Goal: Task Accomplishment & Management: Use online tool/utility

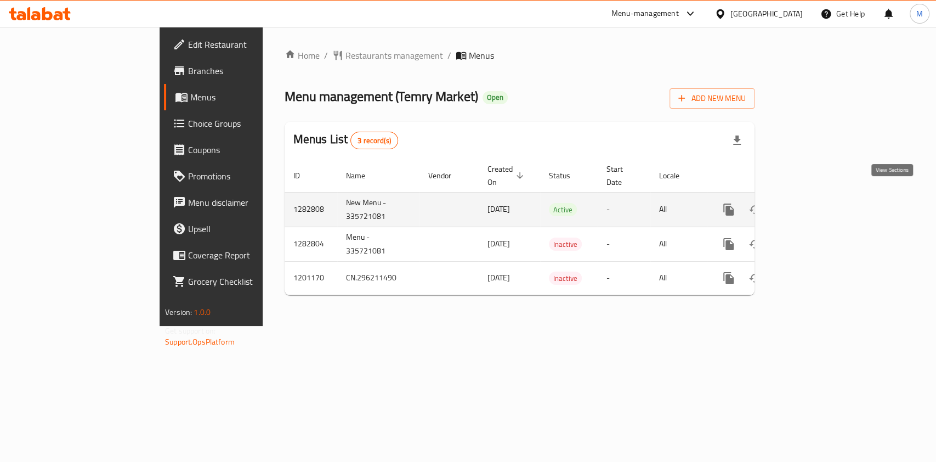
click at [814, 203] on icon "enhanced table" at bounding box center [807, 209] width 13 height 13
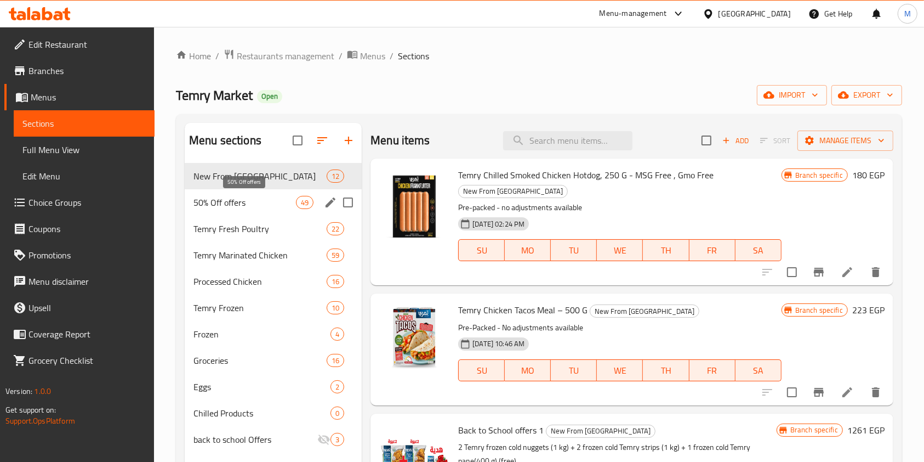
click at [248, 203] on span "50% Off offers" at bounding box center [244, 202] width 103 height 13
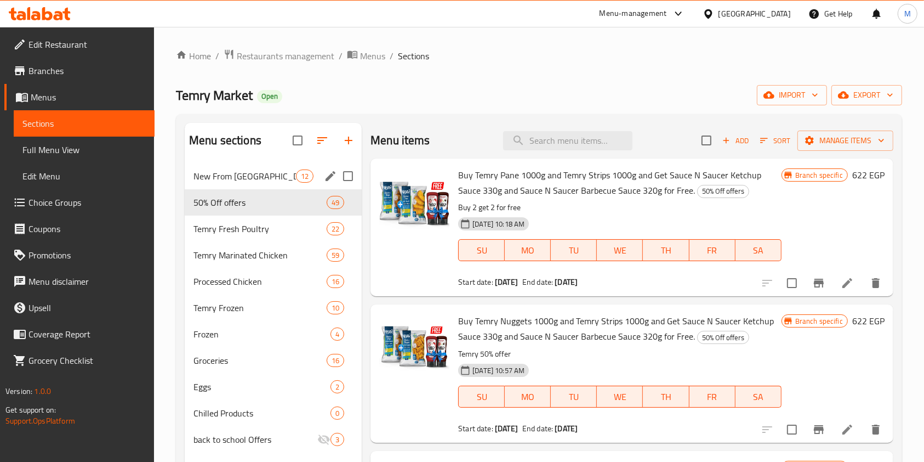
click at [264, 182] on div "New From [GEOGRAPHIC_DATA] 12" at bounding box center [273, 176] width 177 height 26
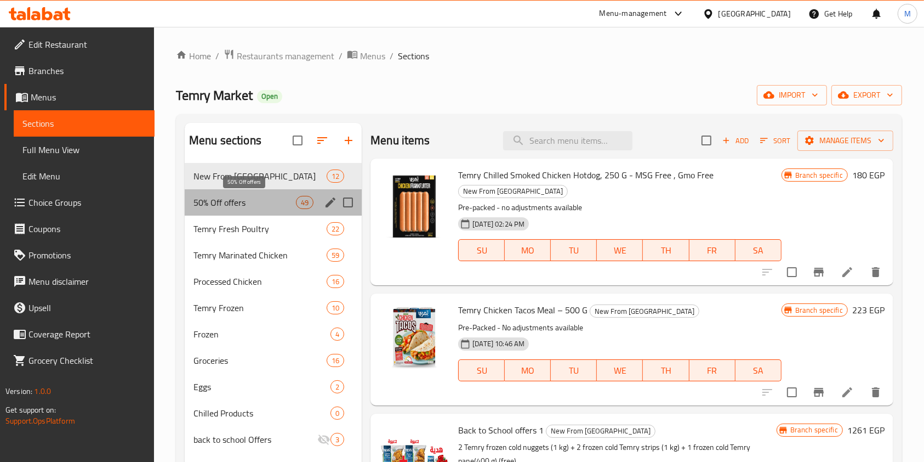
click at [257, 196] on span "50% Off offers" at bounding box center [244, 202] width 103 height 13
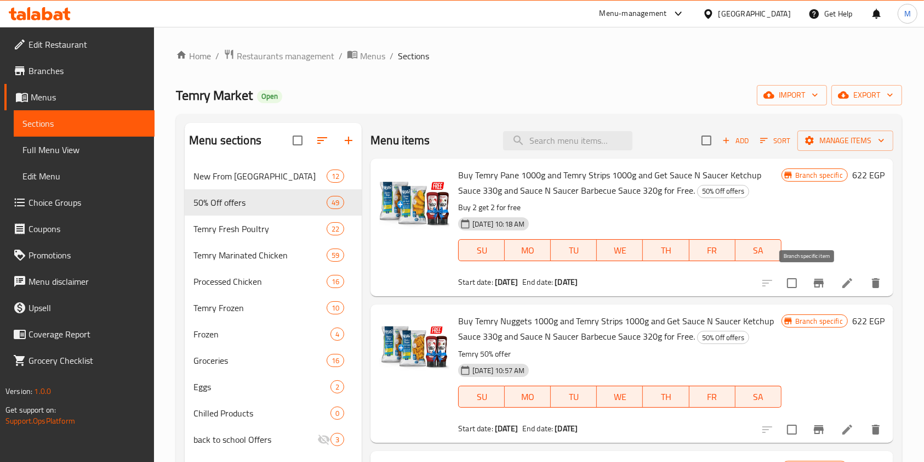
click at [812, 285] on icon "Branch-specific-item" at bounding box center [818, 282] width 13 height 13
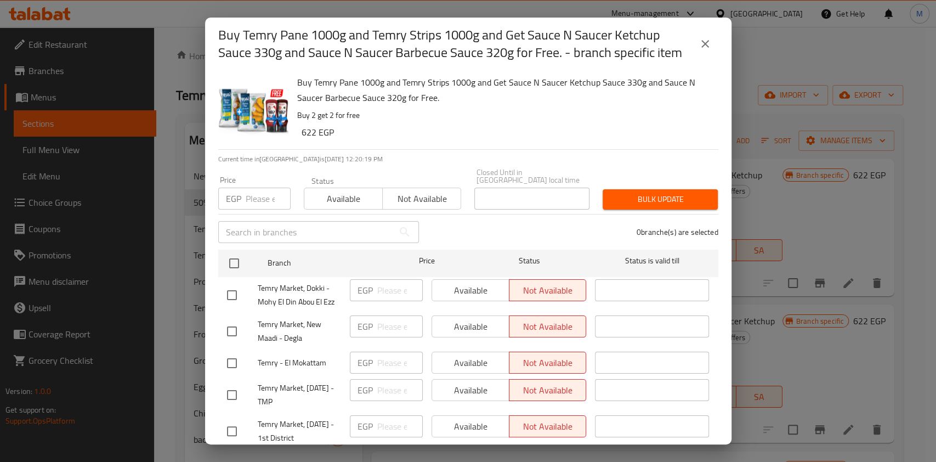
click at [706, 53] on button "close" at bounding box center [705, 44] width 26 height 26
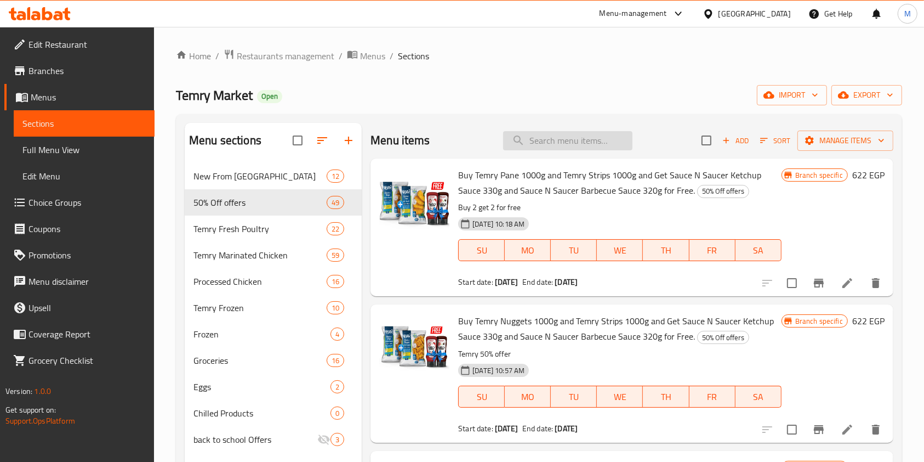
click at [540, 143] on input "search" at bounding box center [567, 140] width 129 height 19
type input "f"
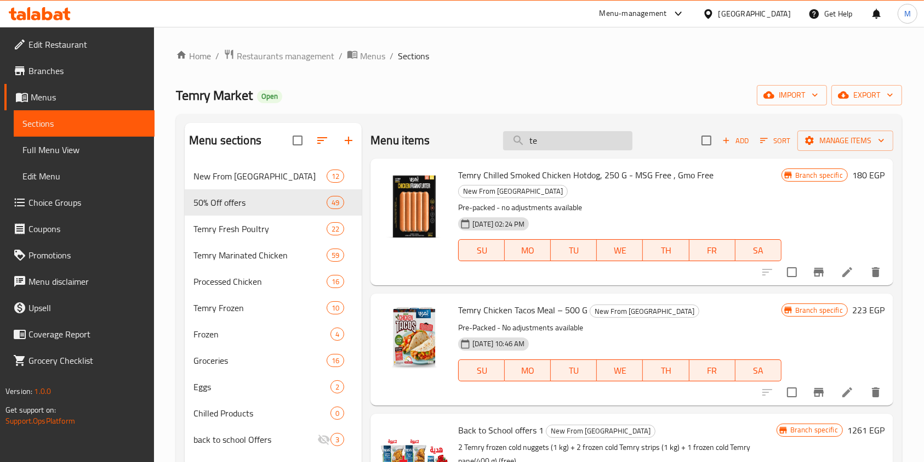
type input "t"
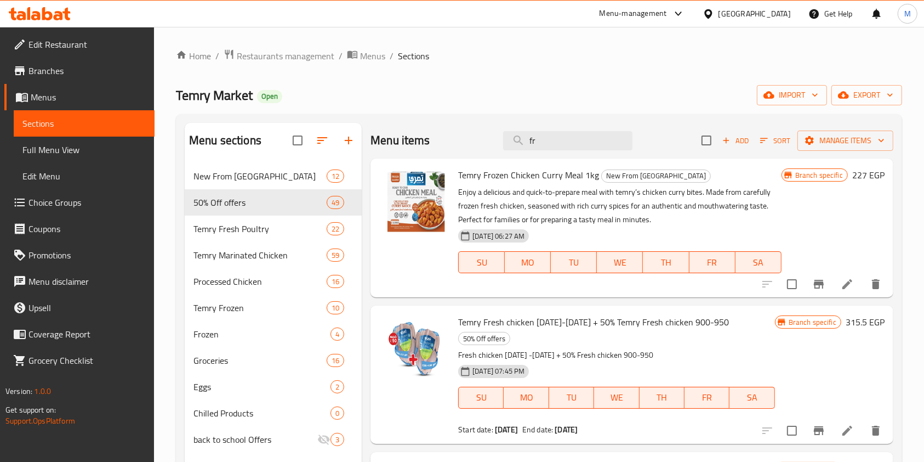
type input "f"
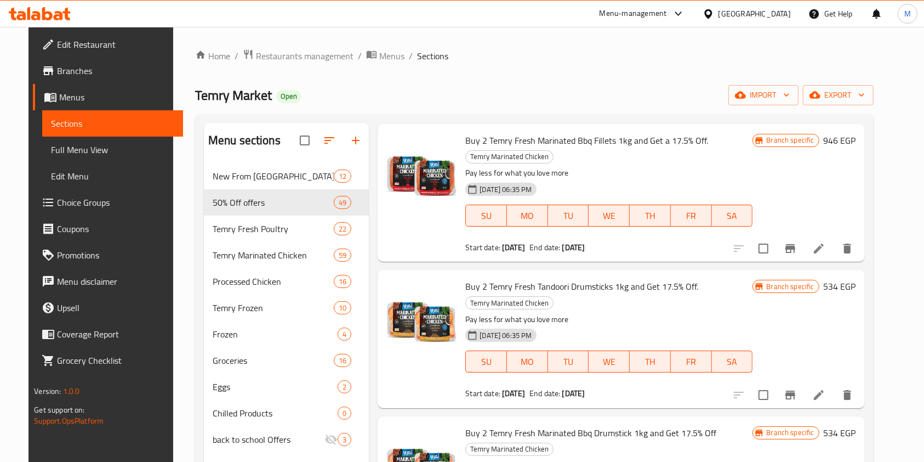
scroll to position [2265, 0]
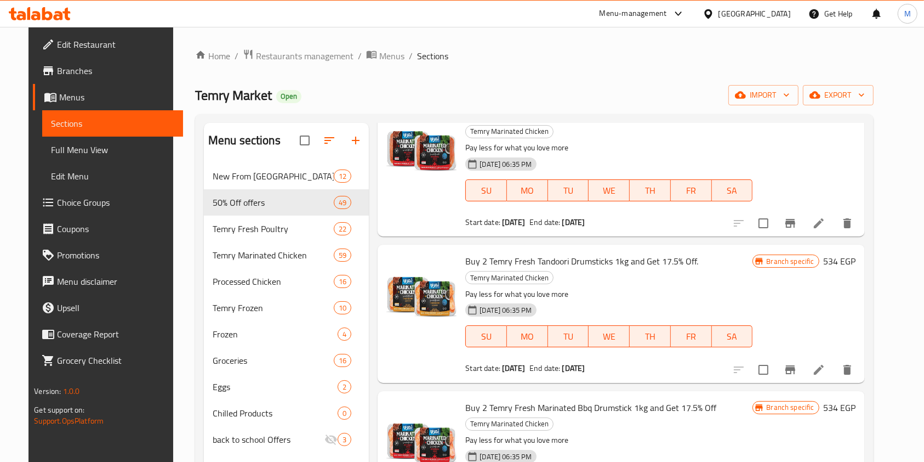
type input "2 temr"
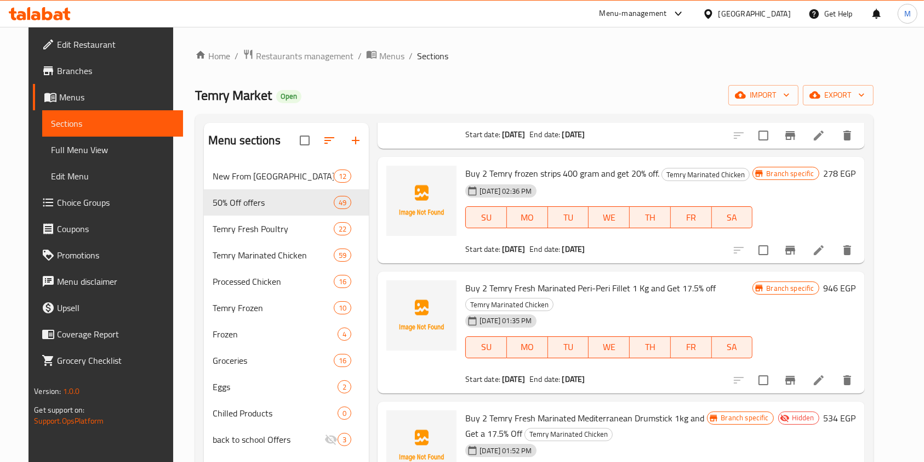
scroll to position [0, 0]
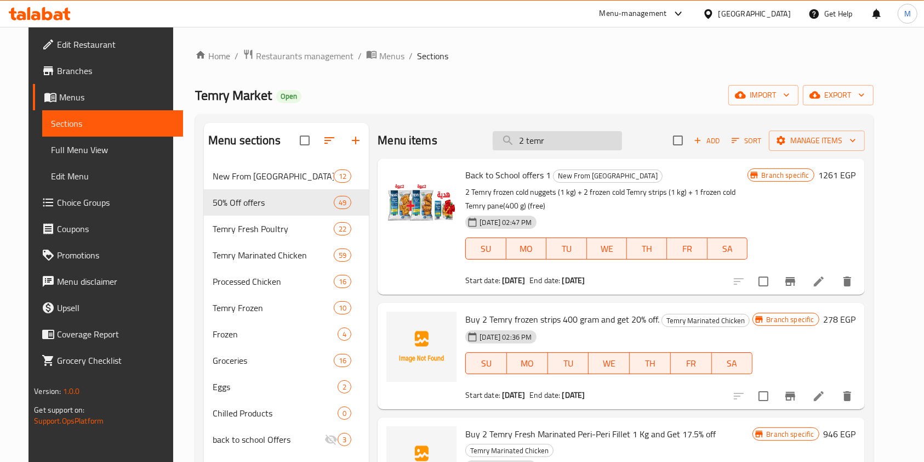
click at [560, 138] on input "2 temr" at bounding box center [557, 140] width 129 height 19
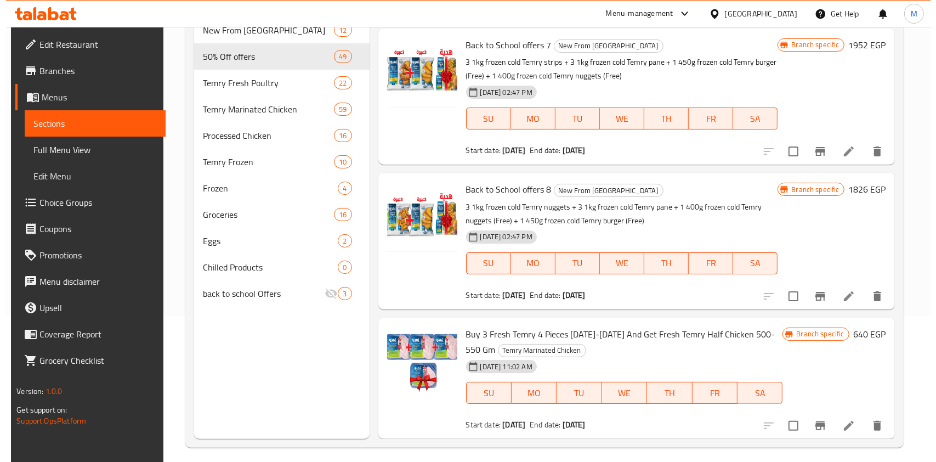
scroll to position [153, 0]
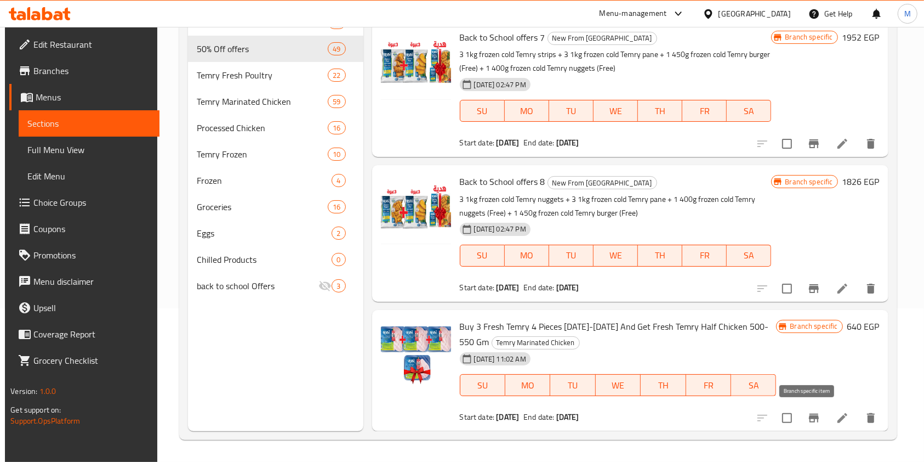
type input "3"
click at [807, 420] on icon "Branch-specific-item" at bounding box center [813, 417] width 13 height 13
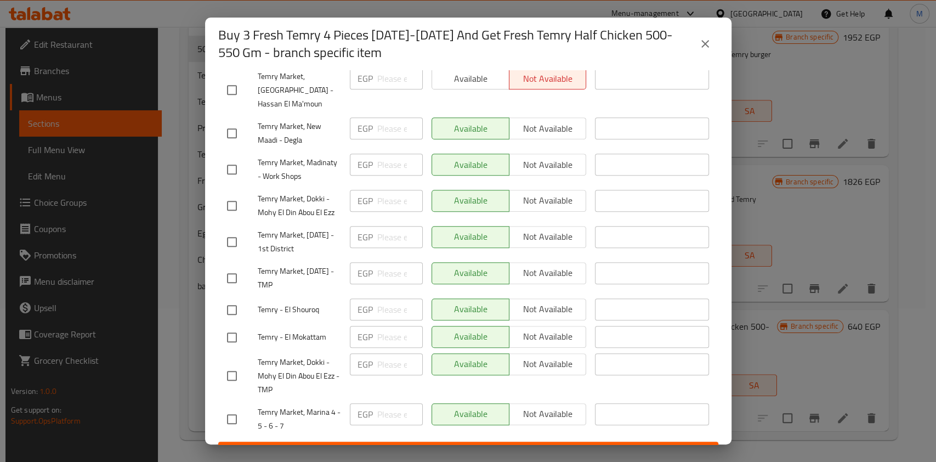
scroll to position [69, 0]
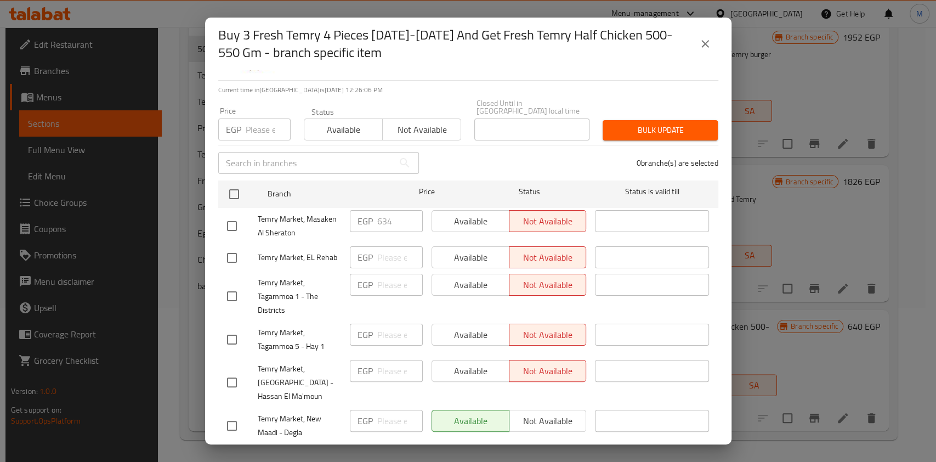
click at [708, 44] on icon "close" at bounding box center [704, 43] width 13 height 13
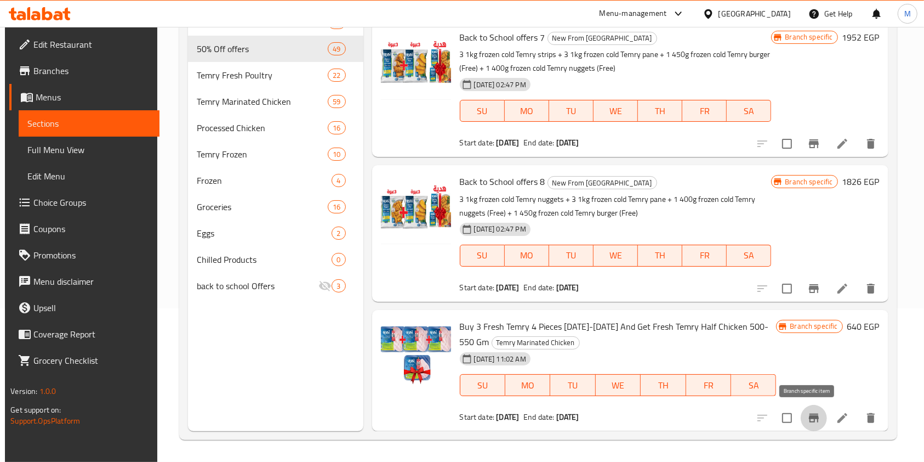
click at [808, 422] on icon "Branch-specific-item" at bounding box center [813, 417] width 13 height 13
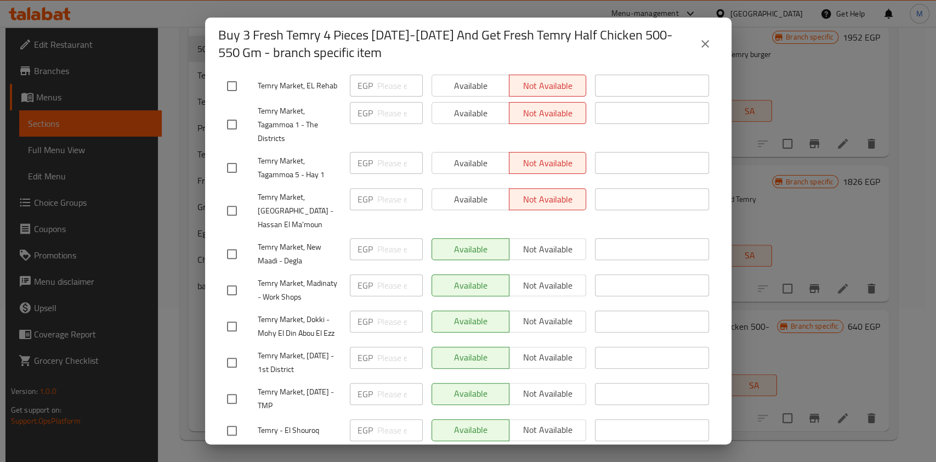
scroll to position [219, 0]
